Goal: Task Accomplishment & Management: Complete application form

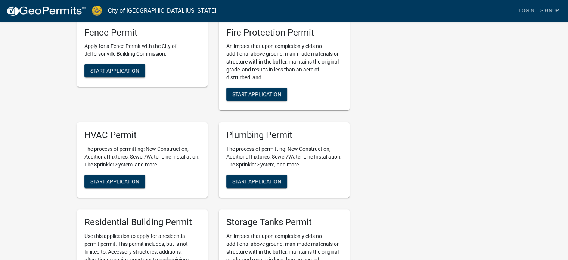
scroll to position [224, 0]
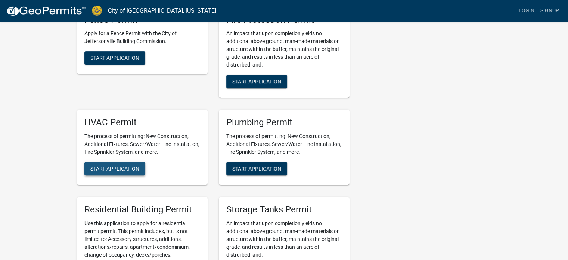
click at [103, 167] on span "Start Application" at bounding box center [114, 168] width 49 height 6
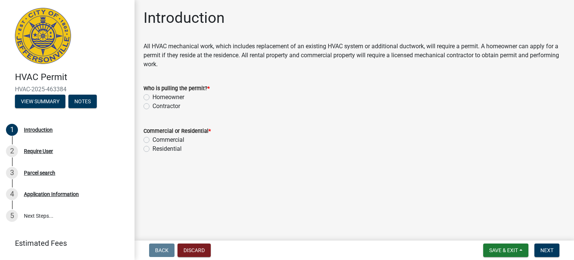
click at [152, 105] on label "Contractor" at bounding box center [166, 106] width 28 height 9
click at [152, 105] on input "Contractor" at bounding box center [154, 104] width 5 height 5
radio input "true"
click at [152, 148] on label "Residential" at bounding box center [166, 148] width 29 height 9
click at [152, 148] on input "Residential" at bounding box center [154, 146] width 5 height 5
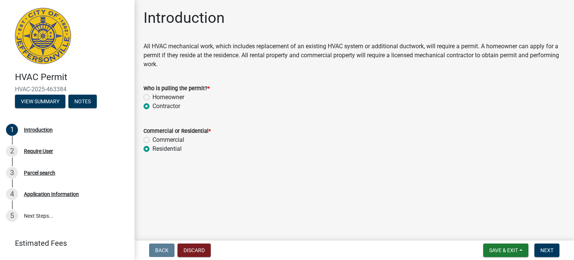
radio input "true"
click at [554, 246] on button "Next" at bounding box center [546, 249] width 25 height 13
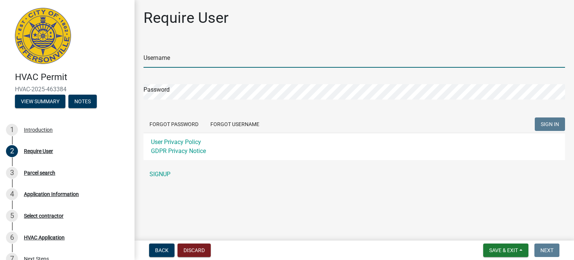
click at [186, 55] on input "Username" at bounding box center [353, 59] width 421 height 15
type input "Phoenix302"
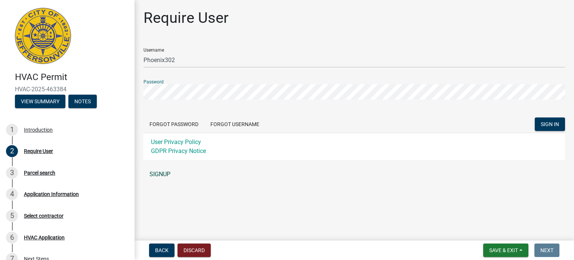
click at [158, 170] on link "SIGNUP" at bounding box center [353, 174] width 421 height 15
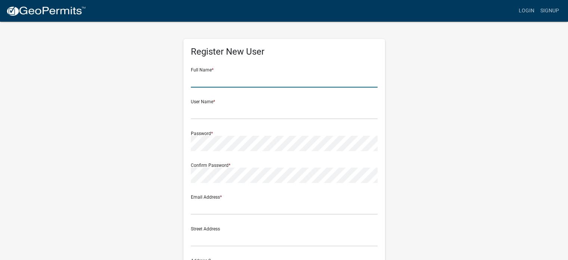
click at [274, 82] on input "text" at bounding box center [284, 79] width 187 height 15
type input "Adrian Smith"
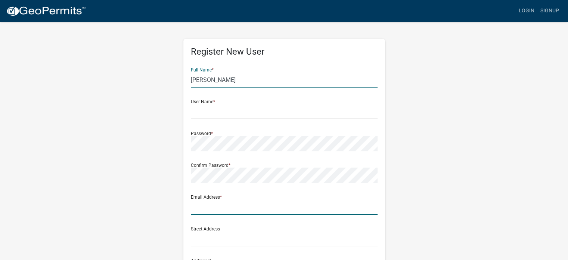
type input "phoenixhmhvac@gmail.com"
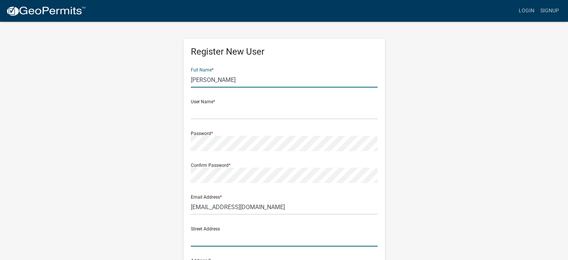
type input "5358 W Sr 256"
type input "Madison"
type input "IN"
type input "47250"
type input "8124931714"
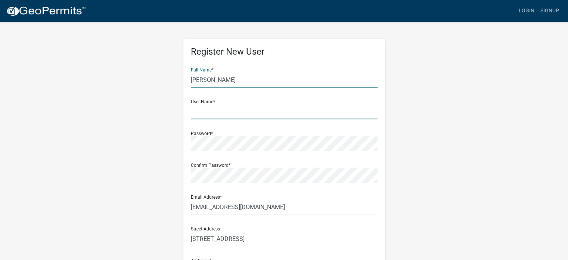
click at [229, 113] on input "text" at bounding box center [284, 111] width 187 height 15
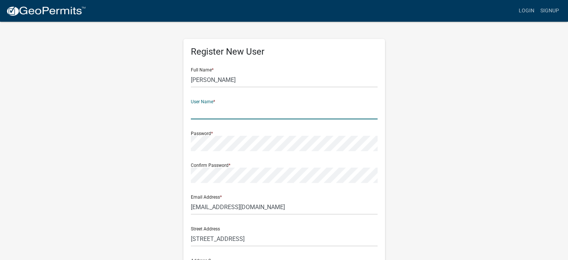
type input "Phoenix302"
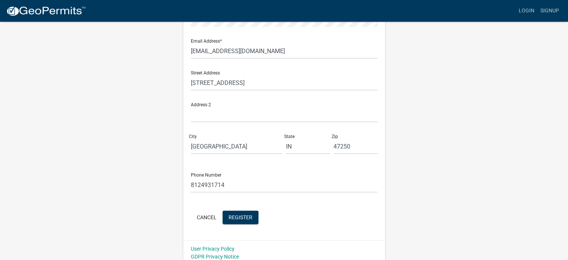
scroll to position [161, 0]
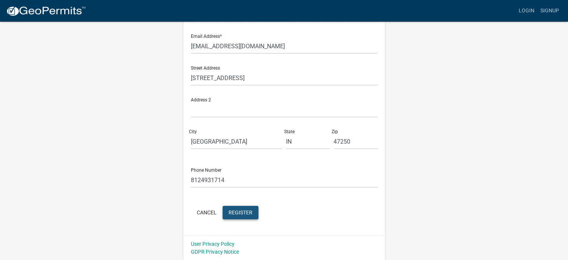
click at [245, 213] on span "Register" at bounding box center [241, 212] width 24 height 6
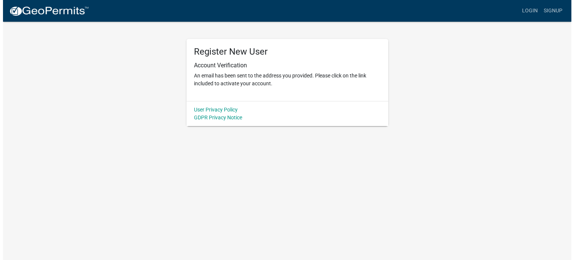
scroll to position [0, 0]
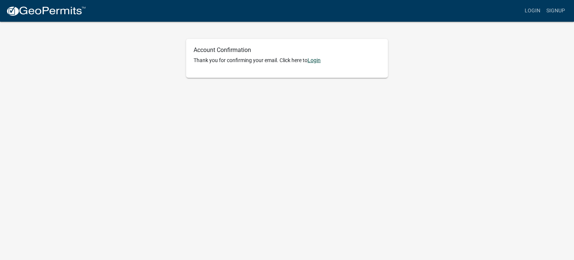
click at [318, 62] on link "Login" at bounding box center [313, 60] width 13 height 6
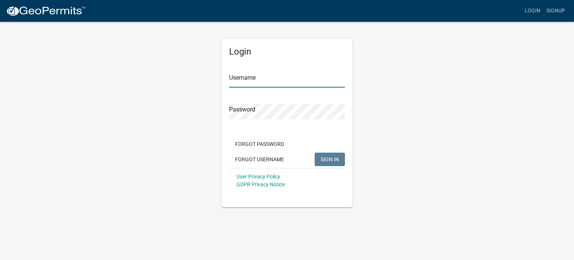
type input "Phoenix302"
click at [320, 157] on button "SIGN IN" at bounding box center [329, 158] width 30 height 13
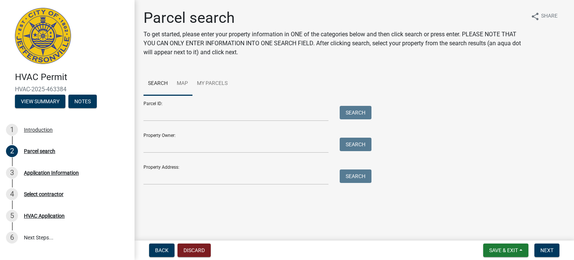
click at [179, 80] on link "Map" at bounding box center [182, 84] width 20 height 24
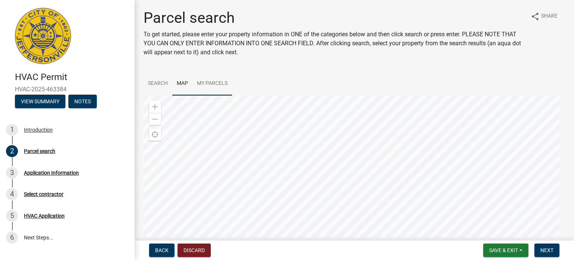
click at [222, 79] on link "My Parcels" at bounding box center [212, 84] width 40 height 24
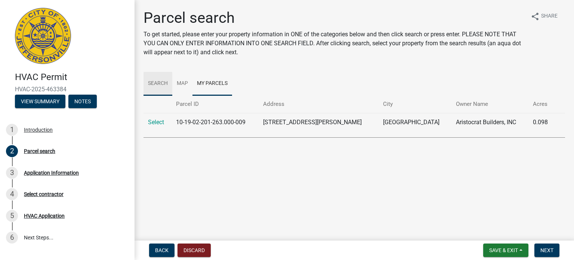
click at [153, 83] on link "Search" at bounding box center [157, 84] width 29 height 24
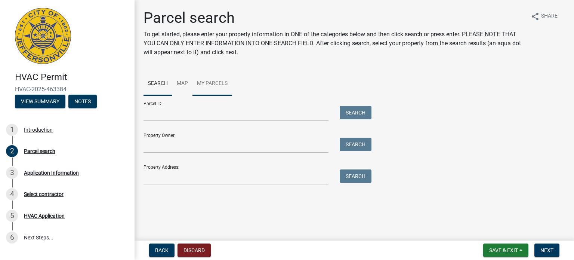
click at [214, 82] on link "My Parcels" at bounding box center [212, 84] width 40 height 24
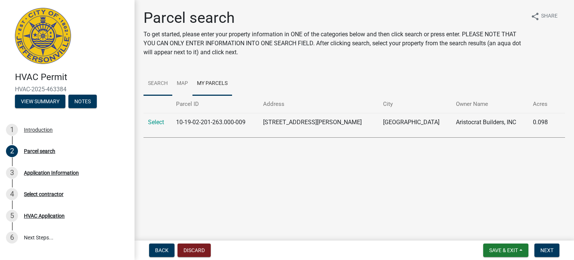
click at [165, 85] on link "Search" at bounding box center [157, 84] width 29 height 24
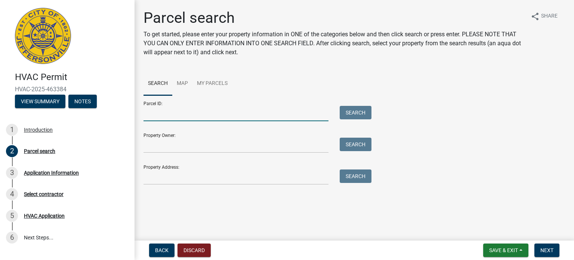
click at [167, 114] on input "Parcel ID:" at bounding box center [235, 113] width 185 height 15
click at [214, 79] on link "My Parcels" at bounding box center [212, 84] width 40 height 24
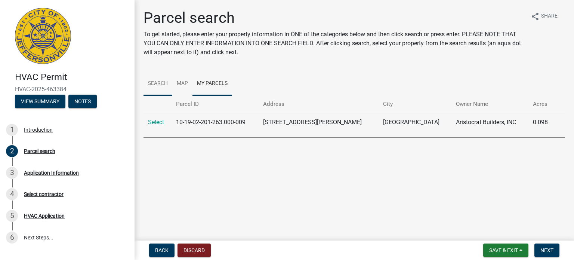
click at [154, 81] on link "Search" at bounding box center [157, 84] width 29 height 24
